Goal: Task Accomplishment & Management: Manage account settings

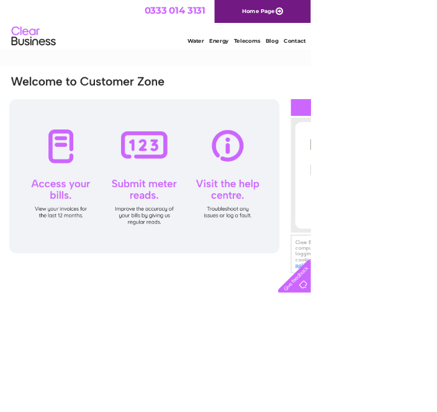
type input "[EMAIL_ADDRESS][DOMAIN_NAME]"
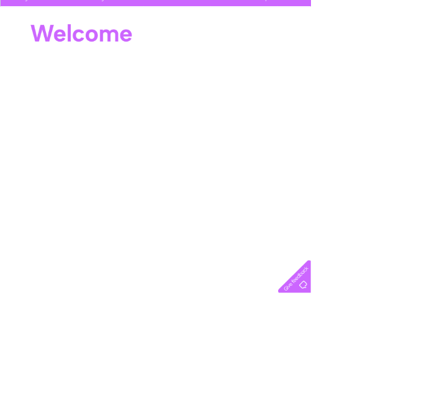
scroll to position [107, 0]
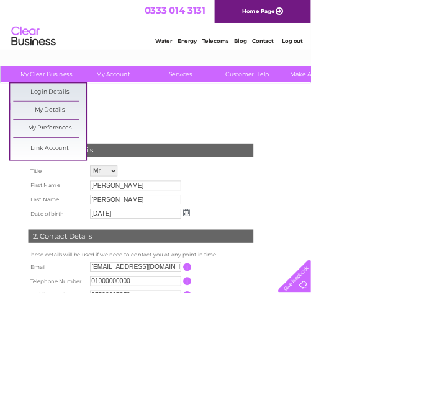
click at [80, 149] on link "My Details" at bounding box center [70, 155] width 102 height 25
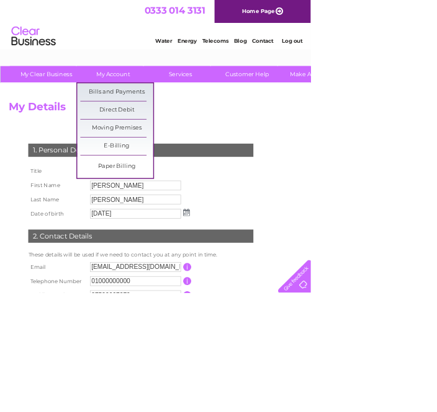
click at [187, 126] on link "Bills and Payments" at bounding box center [164, 129] width 102 height 25
